Goal: Information Seeking & Learning: Learn about a topic

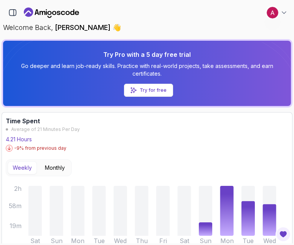
click at [151, 91] on p "Try for free" at bounding box center [153, 90] width 27 height 6
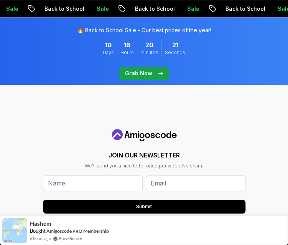
scroll to position [1969, 0]
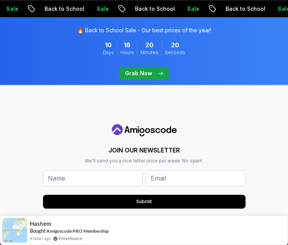
click at [143, 75] on p "Grab Now" at bounding box center [138, 74] width 27 height 8
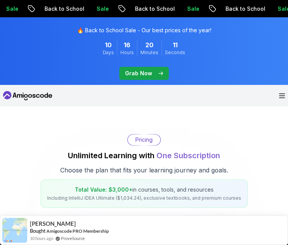
click at [143, 75] on p "Grab Now" at bounding box center [138, 74] width 27 height 8
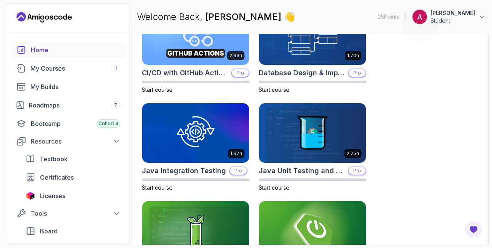
scroll to position [275, 0]
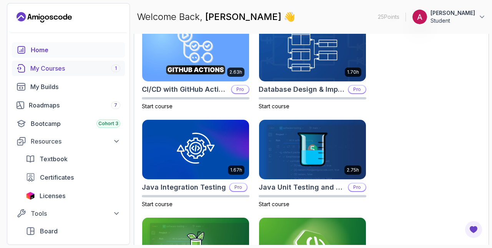
click at [47, 64] on div "My Courses 1" at bounding box center [75, 68] width 90 height 9
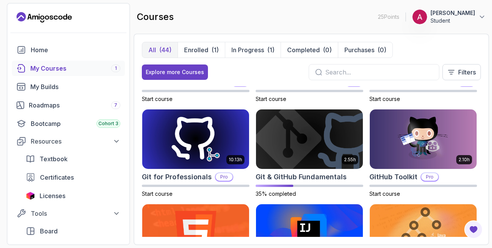
scroll to position [264, 0]
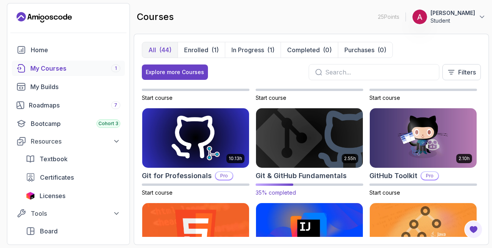
click at [282, 150] on img at bounding box center [309, 138] width 112 height 63
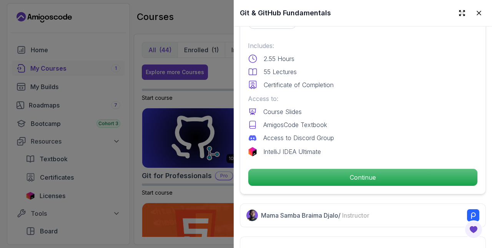
scroll to position [190, 0]
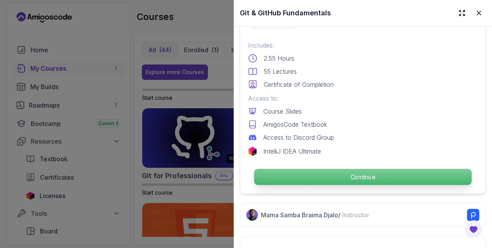
click at [294, 169] on p "Continue" at bounding box center [362, 177] width 217 height 16
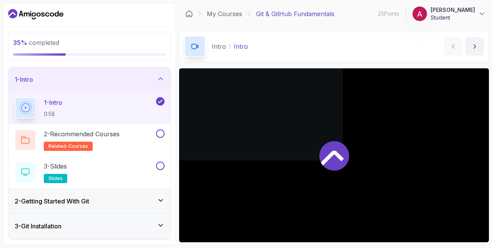
drag, startPoint x: 308, startPoint y: 166, endPoint x: 362, endPoint y: 266, distance: 113.8
click at [294, 245] on html "35 % completed 1 - Intro 1 - Intro 0:58 2 - Recommended Courses related-courses…" at bounding box center [246, 124] width 492 height 248
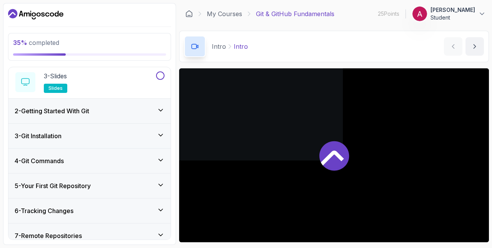
scroll to position [91, 0]
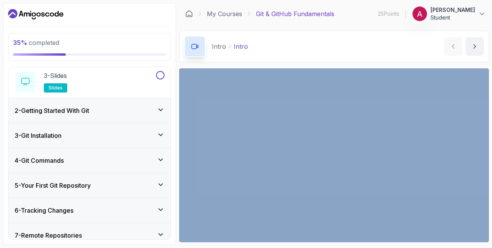
click at [68, 144] on div "3 - Git Installation" at bounding box center [89, 135] width 162 height 25
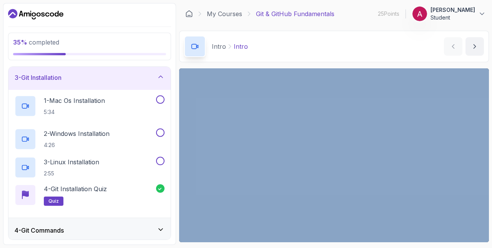
scroll to position [50, 0]
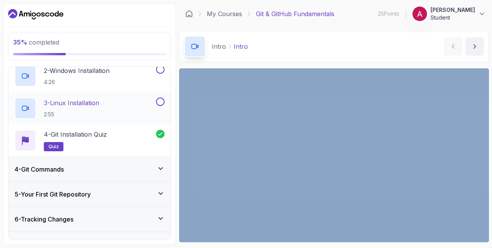
click at [75, 172] on div "4 - Git Commands" at bounding box center [90, 169] width 150 height 9
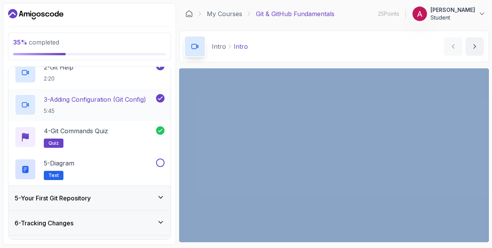
click at [77, 195] on h3 "5 - Your First Git Repository" at bounding box center [53, 198] width 76 height 9
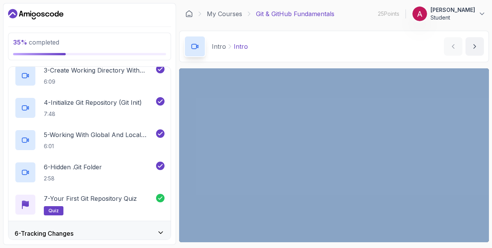
scroll to position [197, 0]
click at [73, 230] on h3 "6 - Tracking Changes" at bounding box center [44, 233] width 59 height 9
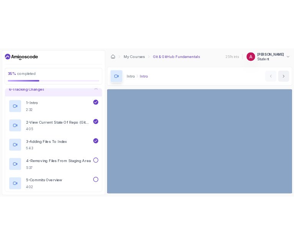
scroll to position [134, 0]
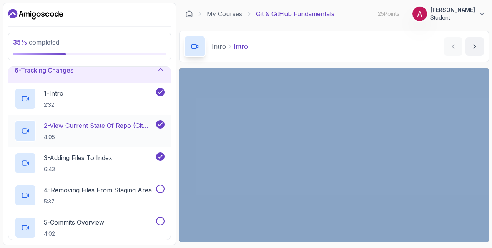
click at [61, 136] on p "4:05" at bounding box center [99, 137] width 111 height 8
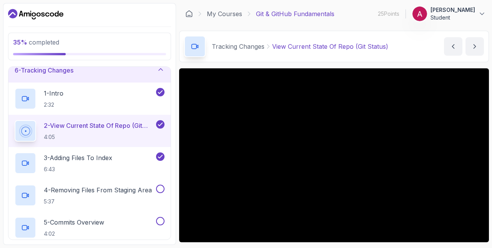
click at [136, 143] on div "2 - View Current State Of Repo (Git Status) 4:05" at bounding box center [89, 131] width 162 height 32
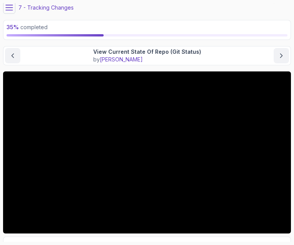
scroll to position [27, 0]
